Goal: Transaction & Acquisition: Purchase product/service

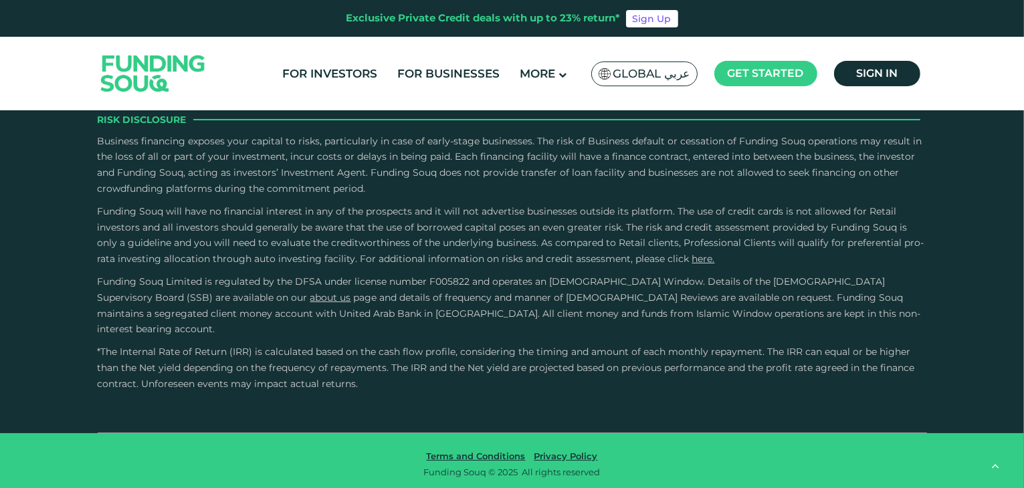
scroll to position [2006, 0]
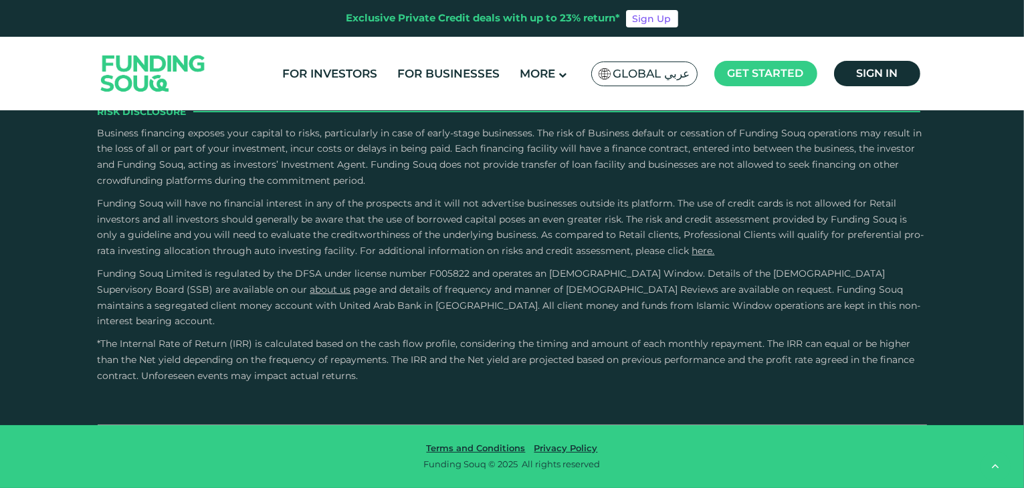
type tc-range-slider "4"
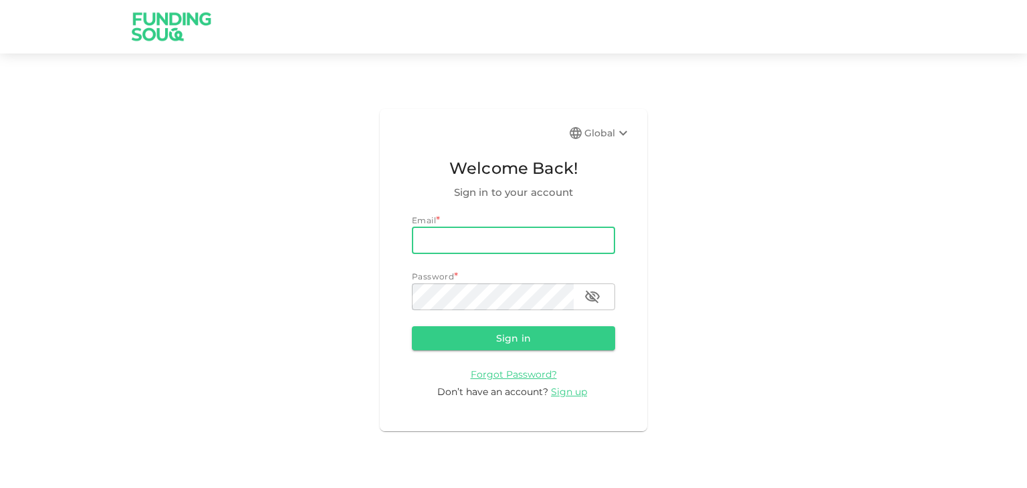
click at [499, 234] on input "email" at bounding box center [513, 240] width 203 height 27
type input "[EMAIL_ADDRESS][DOMAIN_NAME]"
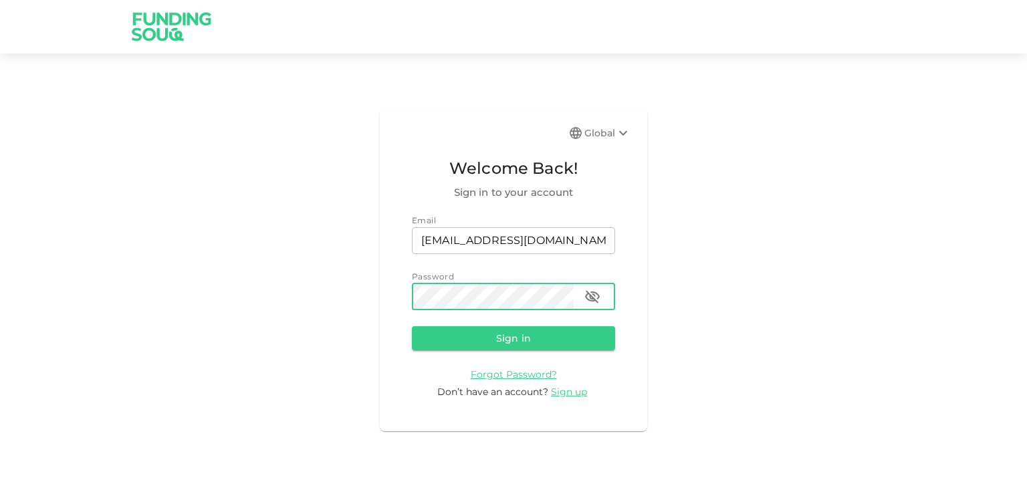
click at [412, 326] on button "Sign in" at bounding box center [513, 338] width 203 height 24
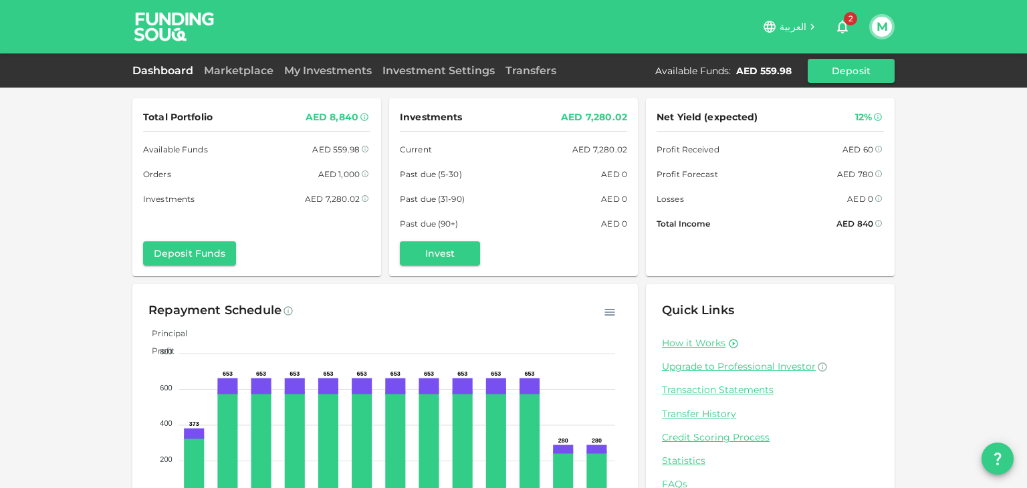
click at [328, 59] on div "Dashboard Marketplace My Investments Investment Settings Transfers Available Fu…" at bounding box center [513, 71] width 762 height 24
click at [244, 76] on link "Marketplace" at bounding box center [239, 70] width 80 height 13
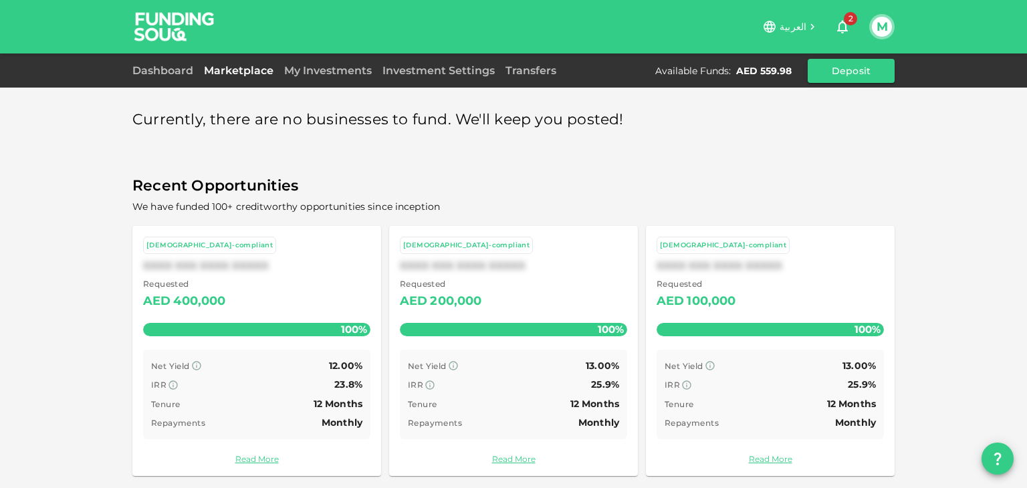
click at [246, 70] on link "Marketplace" at bounding box center [239, 70] width 80 height 13
click at [333, 68] on link "My Investments" at bounding box center [328, 70] width 98 height 13
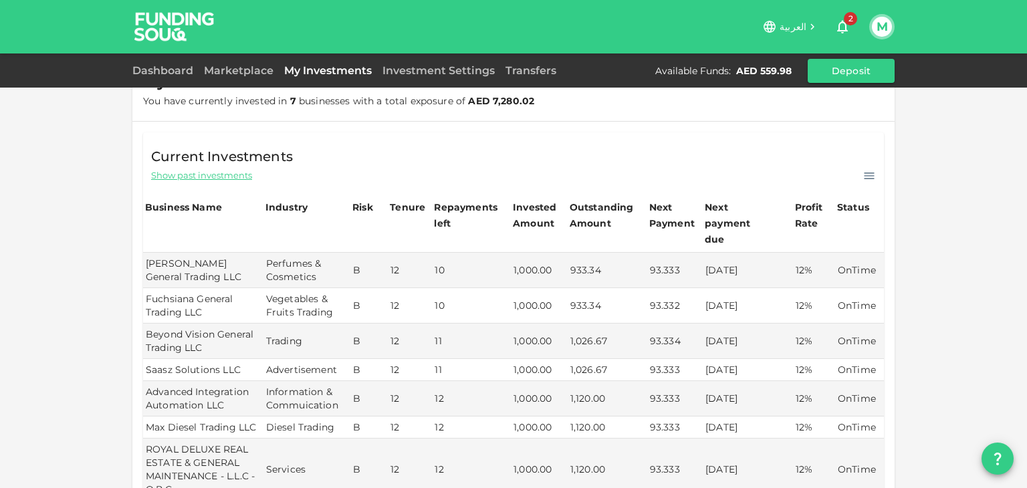
scroll to position [334, 0]
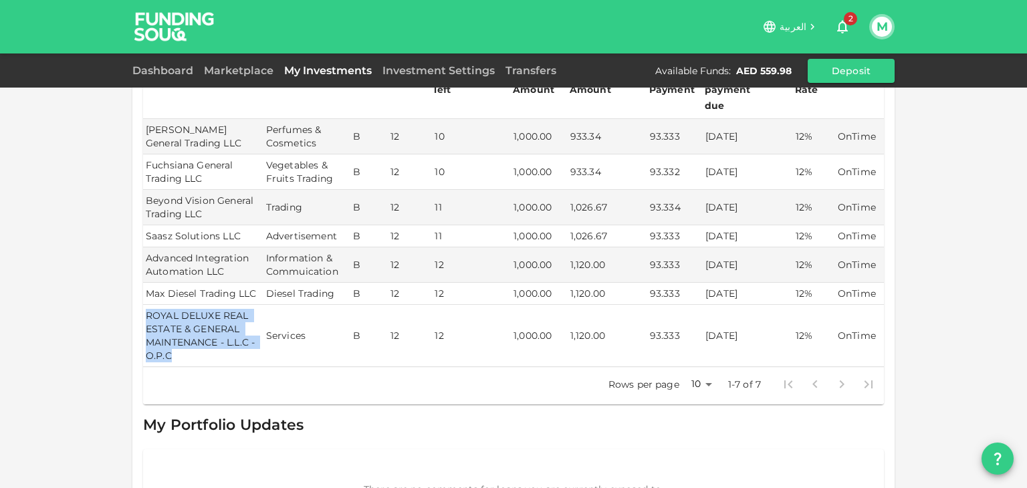
drag, startPoint x: 183, startPoint y: 343, endPoint x: 142, endPoint y: 302, distance: 58.1
click at [143, 305] on td "ROYAL DELUXE REAL ESTATE & GENERAL MAINTENANCE - L.L.C - O.P.C" at bounding box center [203, 336] width 120 height 62
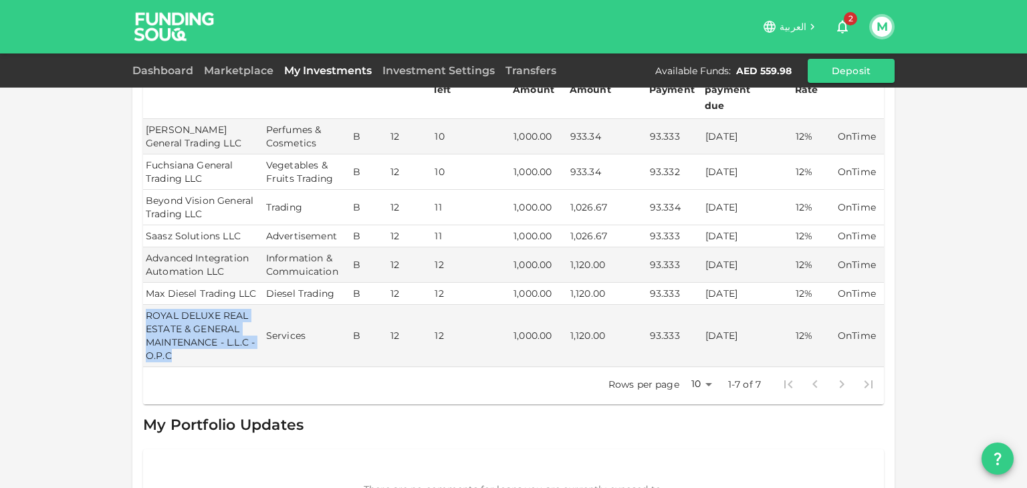
copy td "ROYAL DELUXE REAL ESTATE & GENERAL MAINTENANCE - L.L.C - O.P.C"
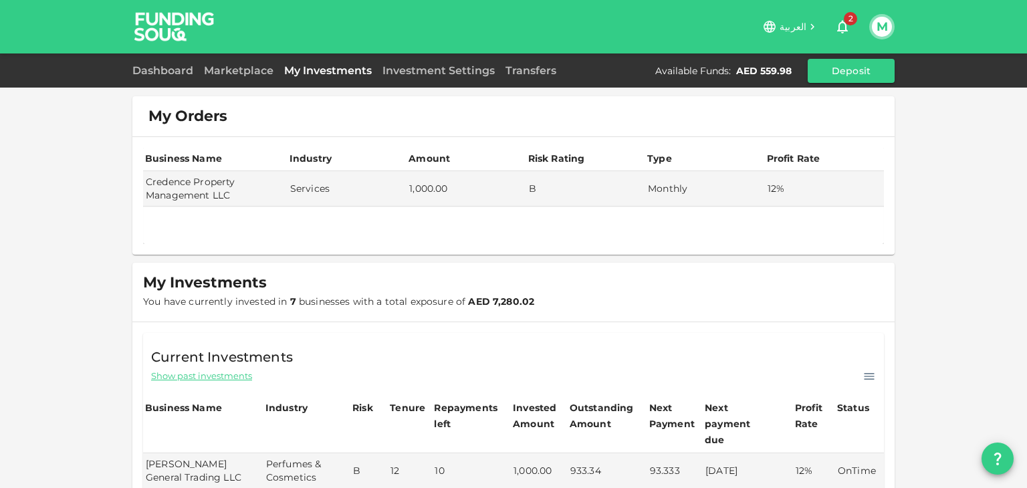
scroll to position [0, 0]
click at [526, 70] on link "Transfers" at bounding box center [531, 70] width 62 height 13
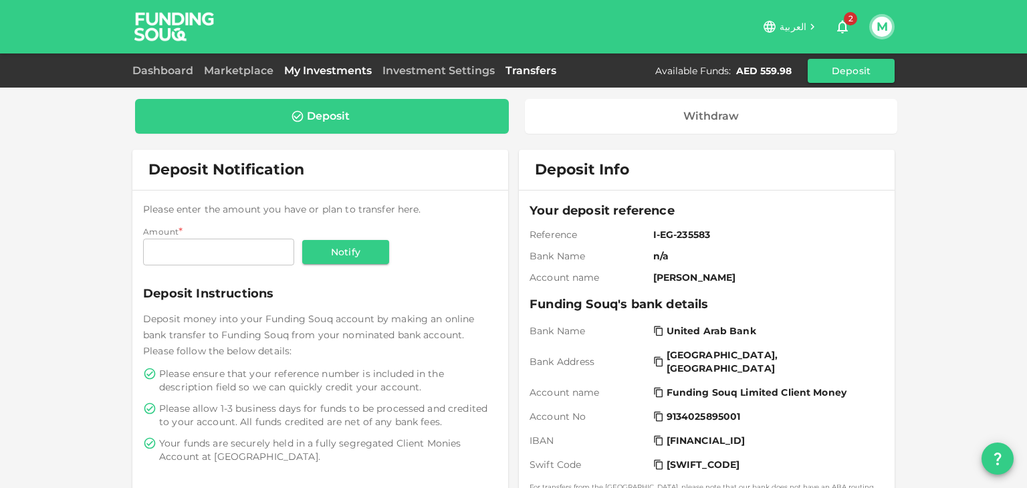
click at [343, 66] on link "My Investments" at bounding box center [328, 70] width 98 height 13
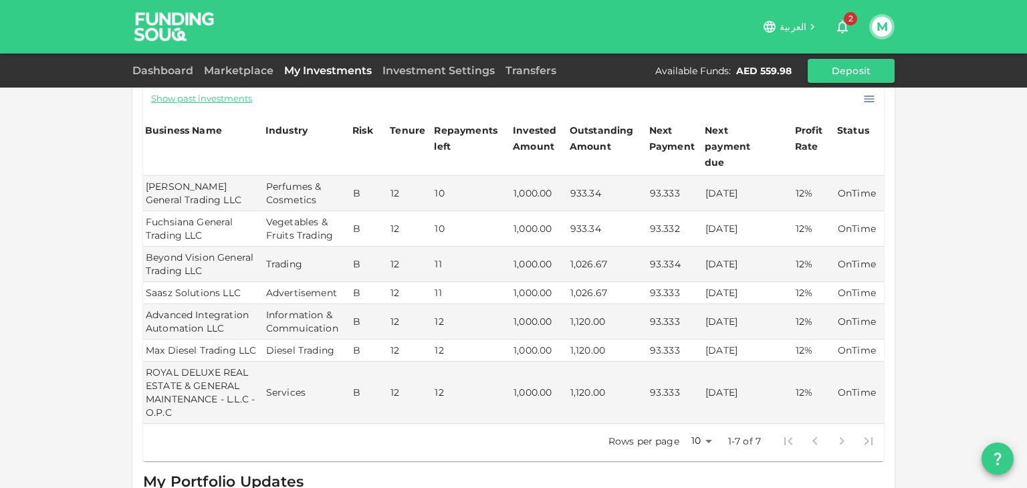
scroll to position [376, 0]
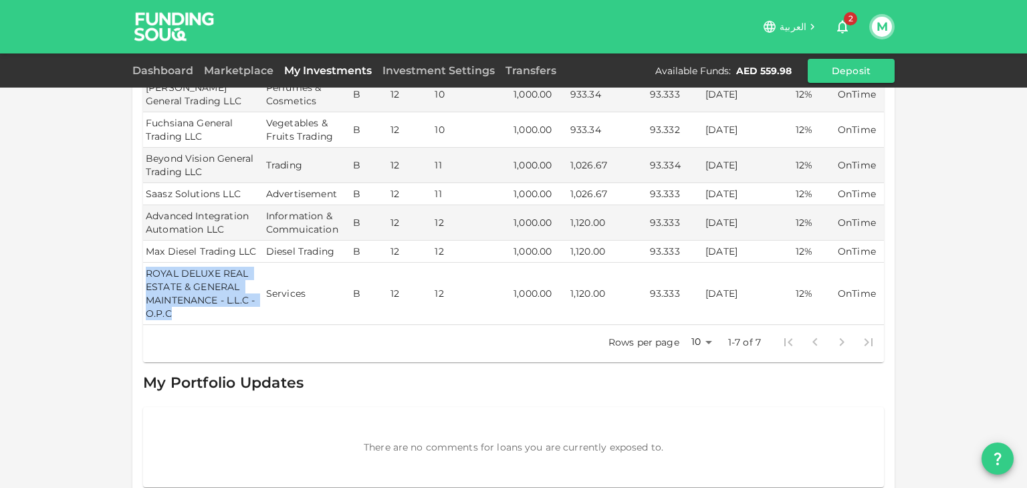
drag, startPoint x: 174, startPoint y: 295, endPoint x: 142, endPoint y: 257, distance: 49.3
click at [143, 263] on td "ROYAL DELUXE REAL ESTATE & GENERAL MAINTENANCE - L.L.C - O.P.C" at bounding box center [203, 294] width 120 height 62
copy td "ROYAL DELUXE REAL ESTATE & GENERAL MAINTENANCE - L.L.C - O.P.C"
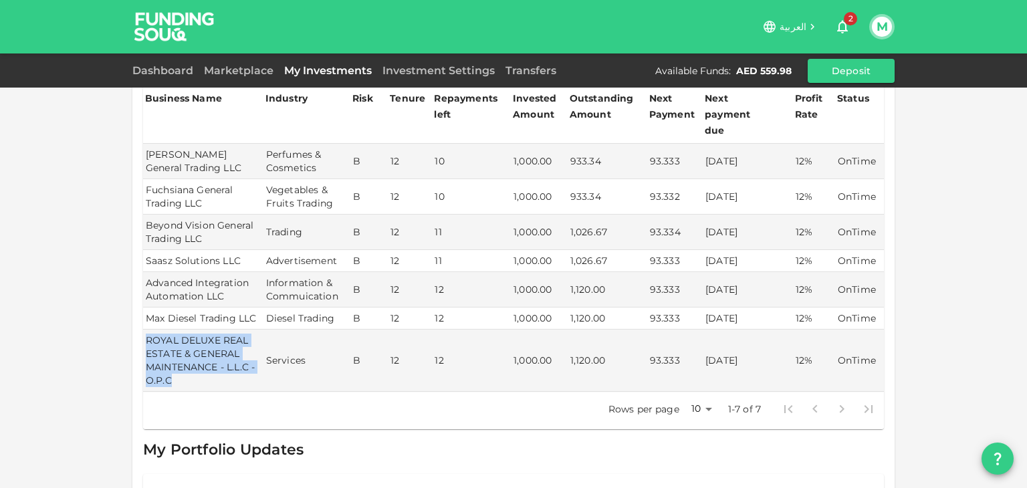
scroll to position [176, 0]
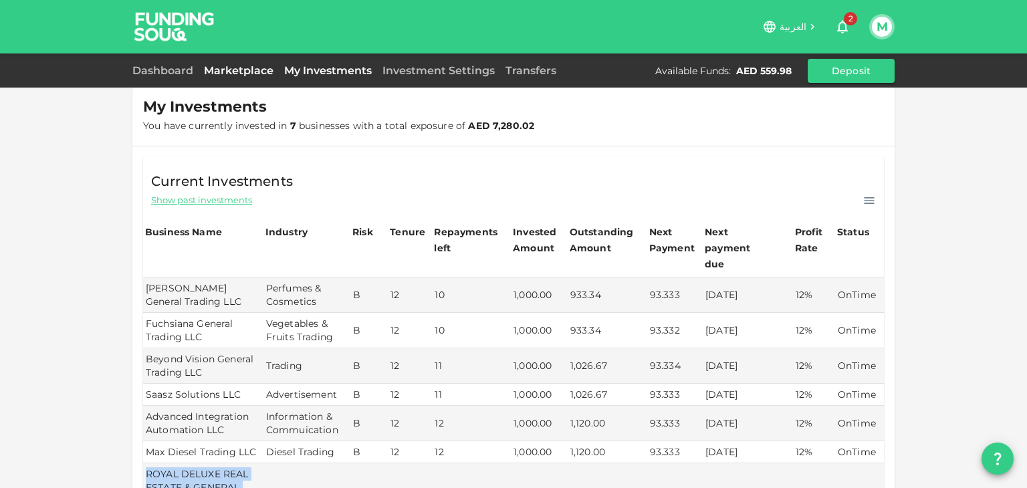
click at [219, 70] on link "Marketplace" at bounding box center [239, 70] width 80 height 13
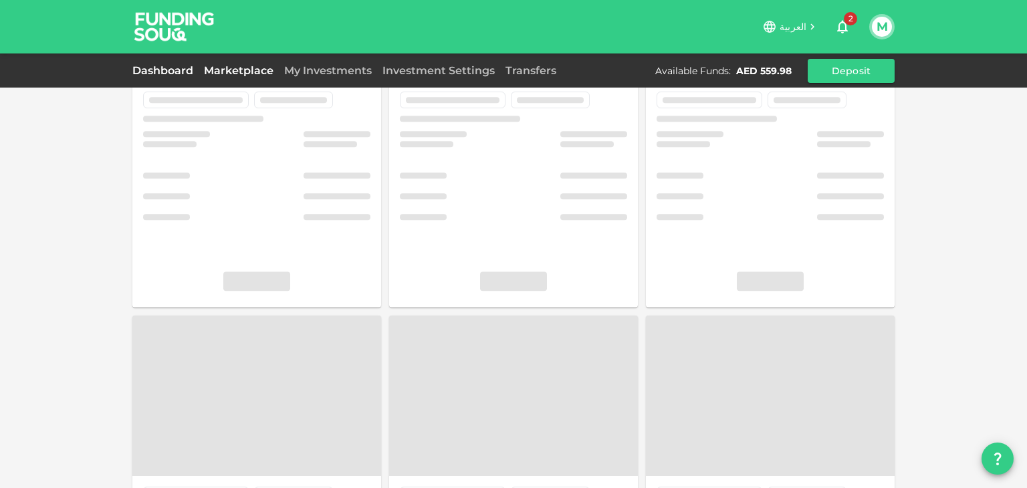
click at [181, 66] on link "Dashboard" at bounding box center [165, 70] width 66 height 13
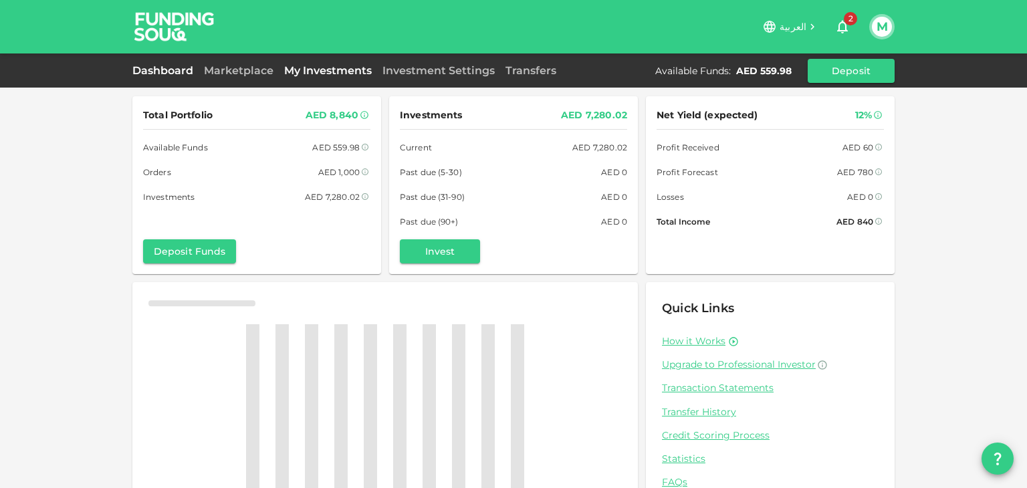
click at [335, 70] on link "My Investments" at bounding box center [328, 70] width 98 height 13
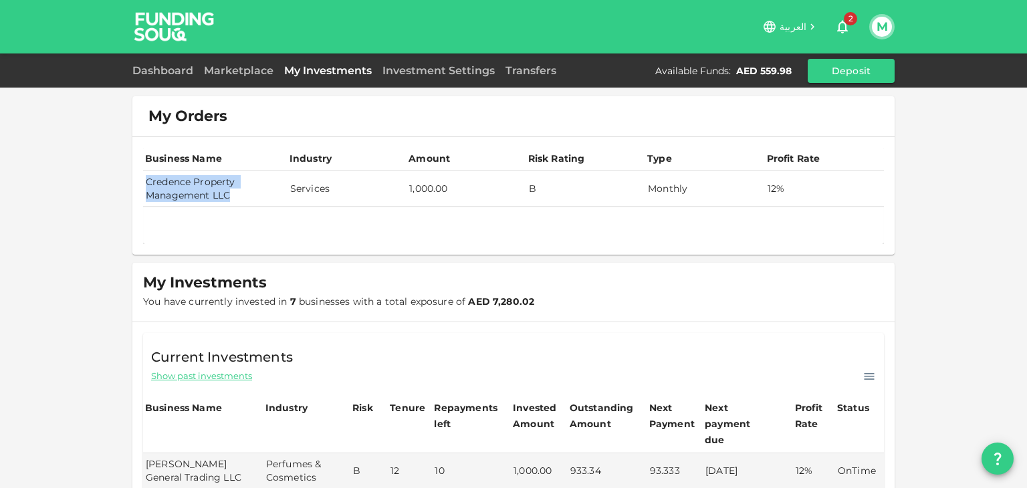
drag, startPoint x: 213, startPoint y: 201, endPoint x: 141, endPoint y: 185, distance: 73.8
click at [143, 185] on td "Credence Property Management LLC" at bounding box center [215, 188] width 144 height 35
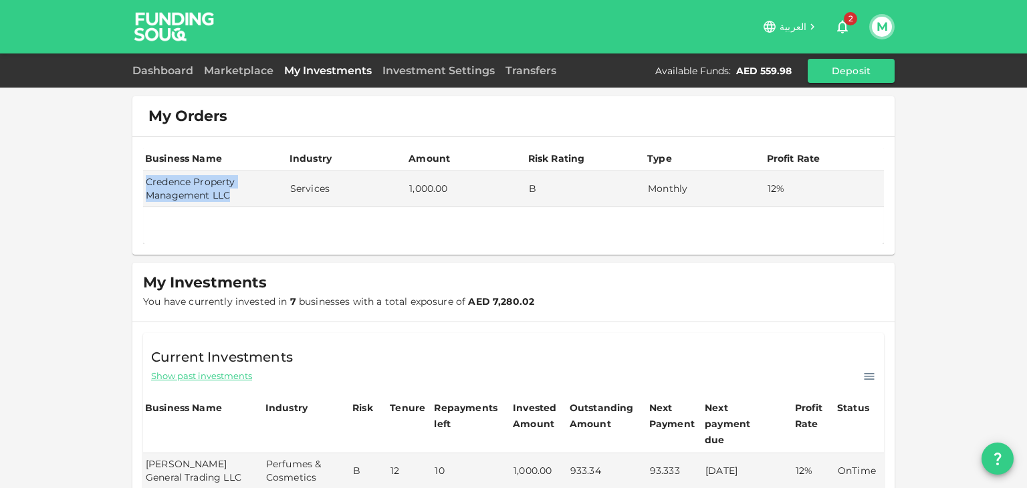
copy td "Credence Property Management LLC"
click at [406, 251] on div "Business Name Industry Amount Risk Rating Type Profit Rate Credence Property Ma…" at bounding box center [513, 196] width 762 height 118
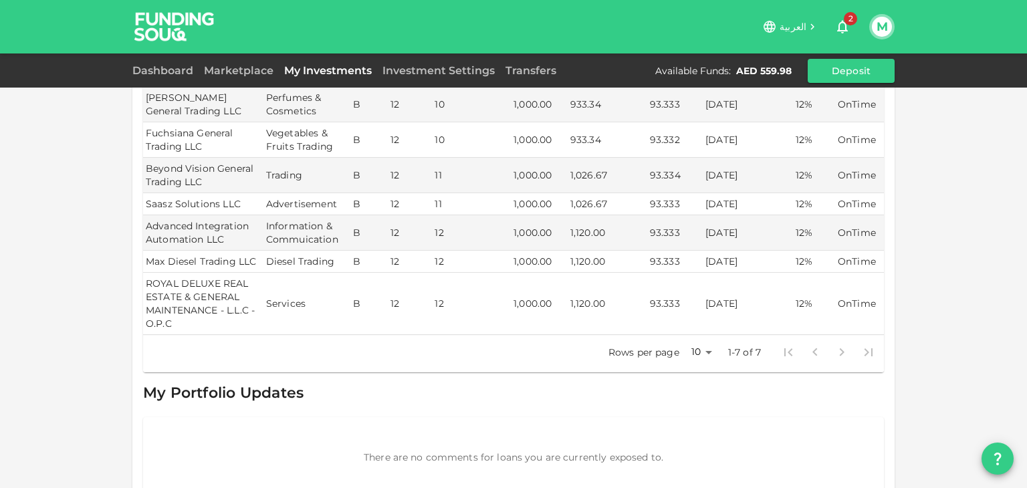
scroll to position [376, 0]
